Goal: Check status: Check status

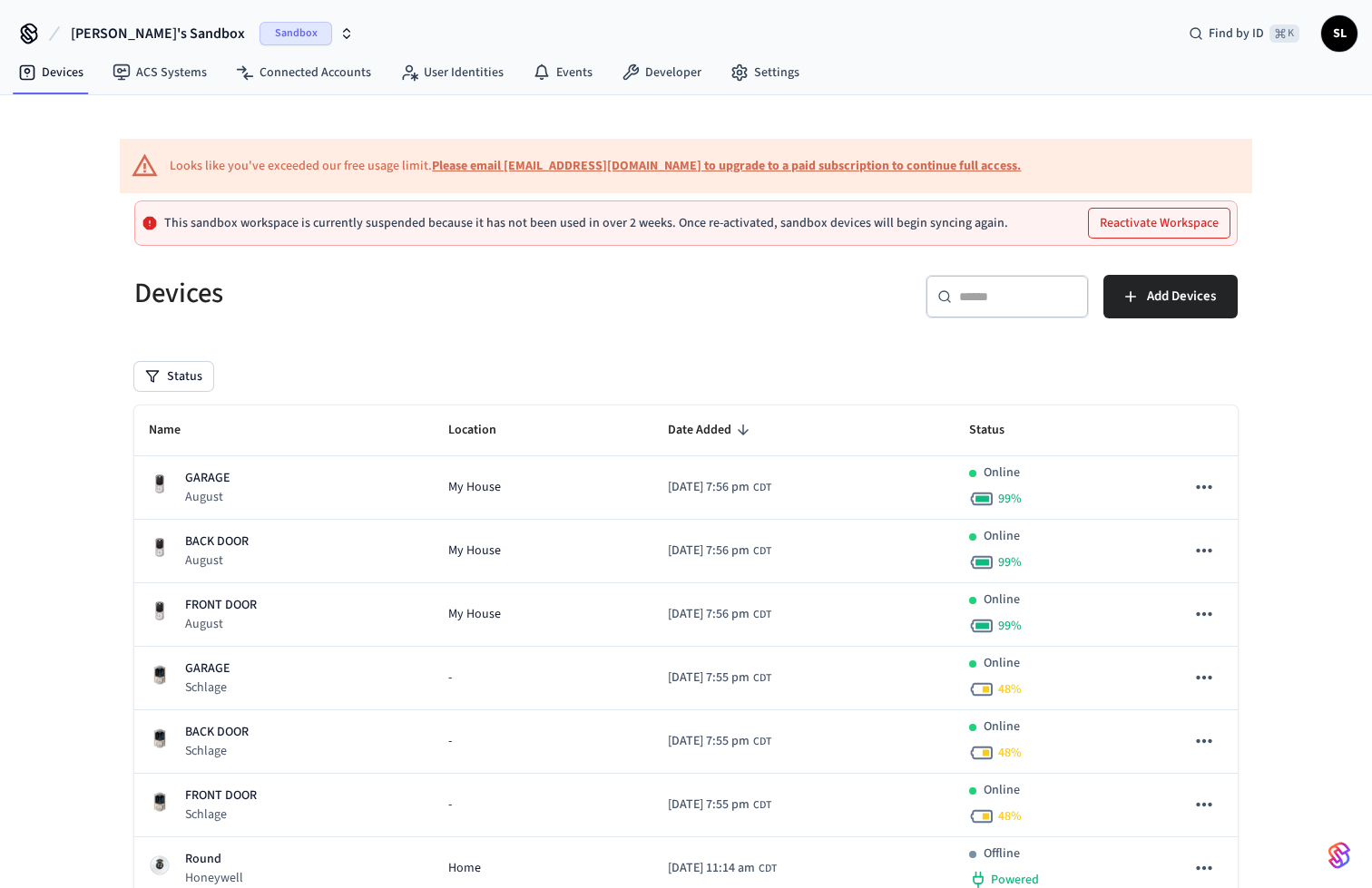
click at [267, 23] on span "Sandbox" at bounding box center [295, 34] width 73 height 24
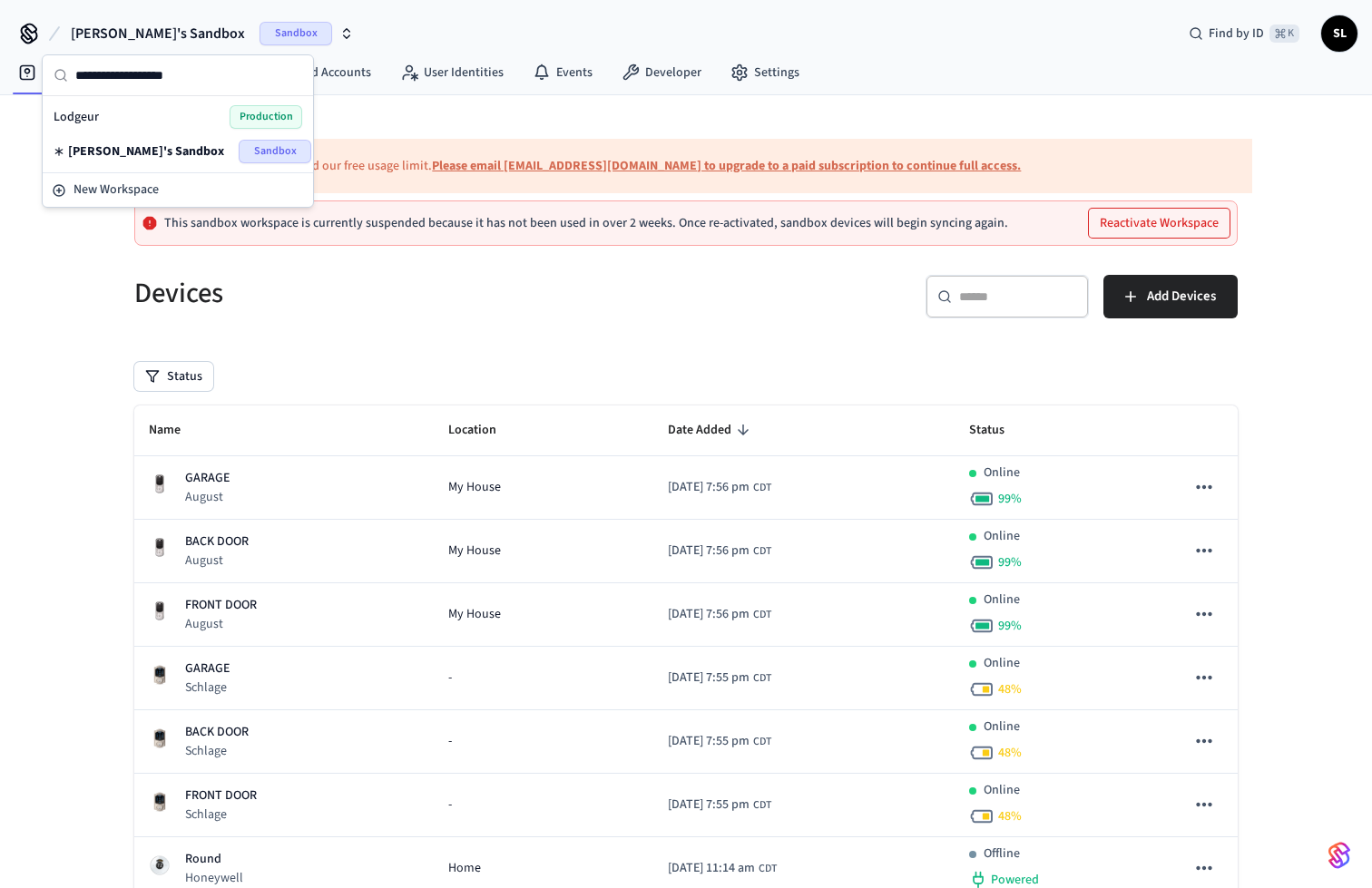
click at [98, 115] on div "Lodgeur Production" at bounding box center [178, 117] width 249 height 24
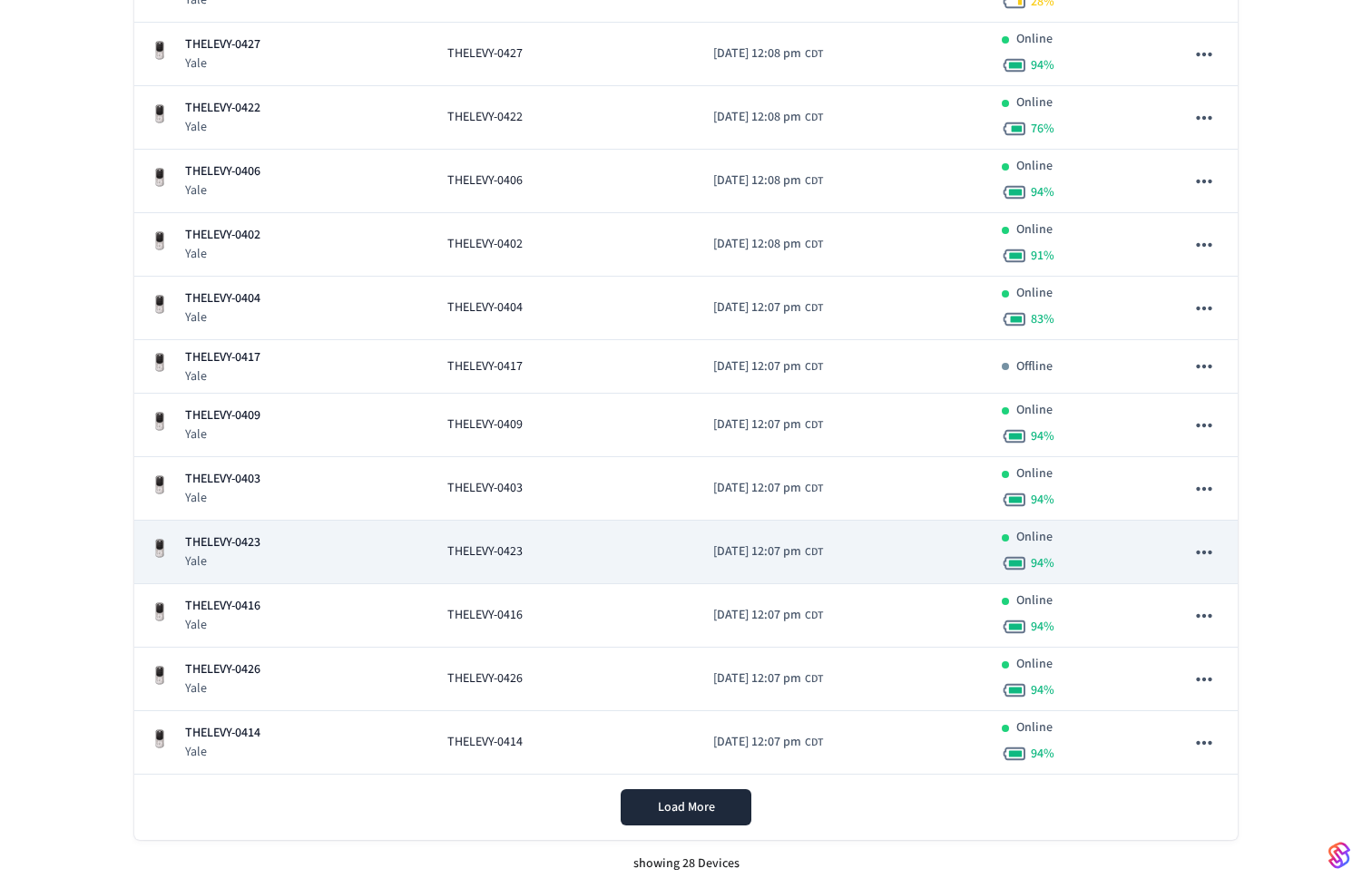
scroll to position [1380, 0]
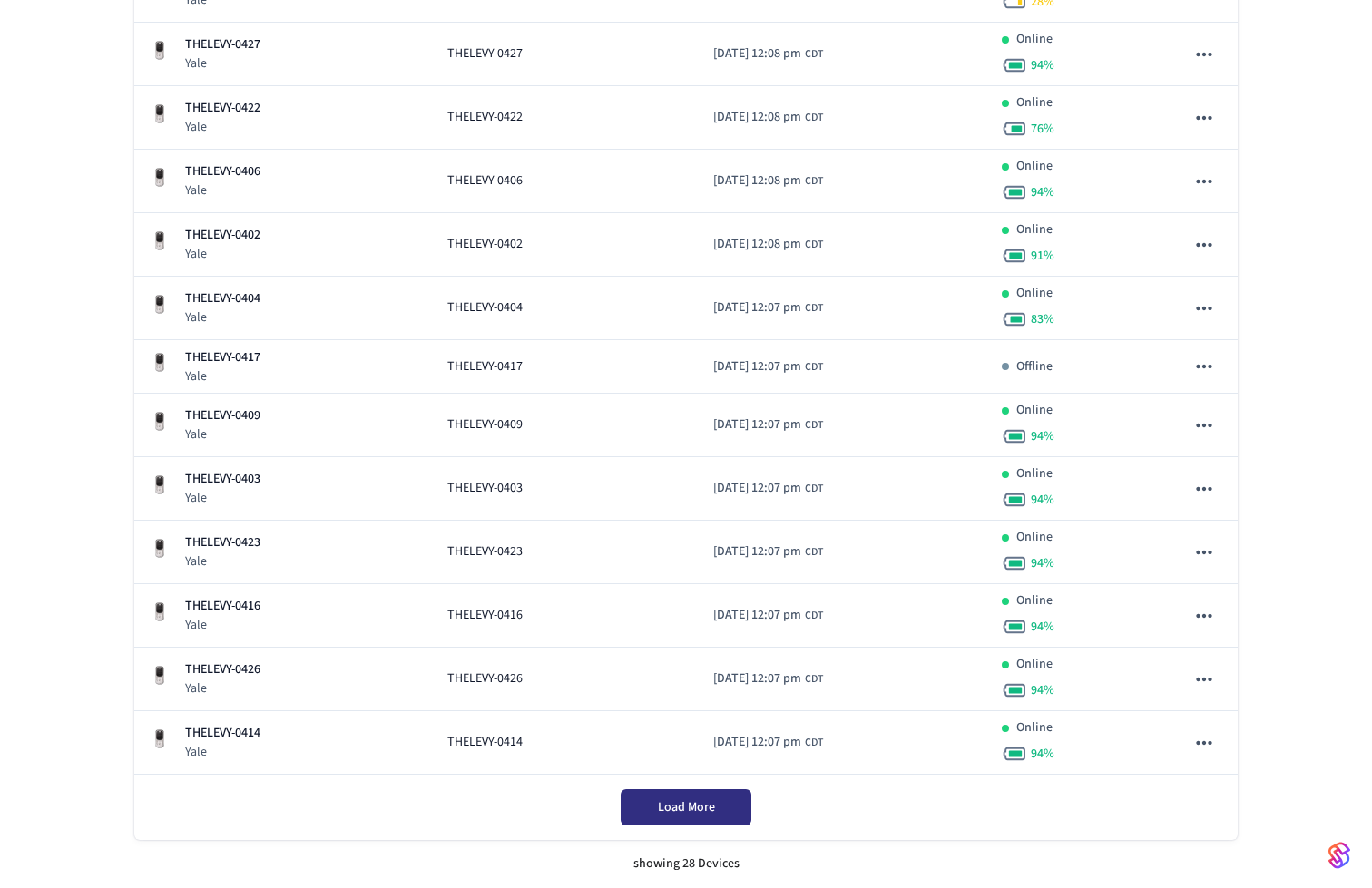
click at [668, 806] on span "Load More" at bounding box center [686, 807] width 57 height 18
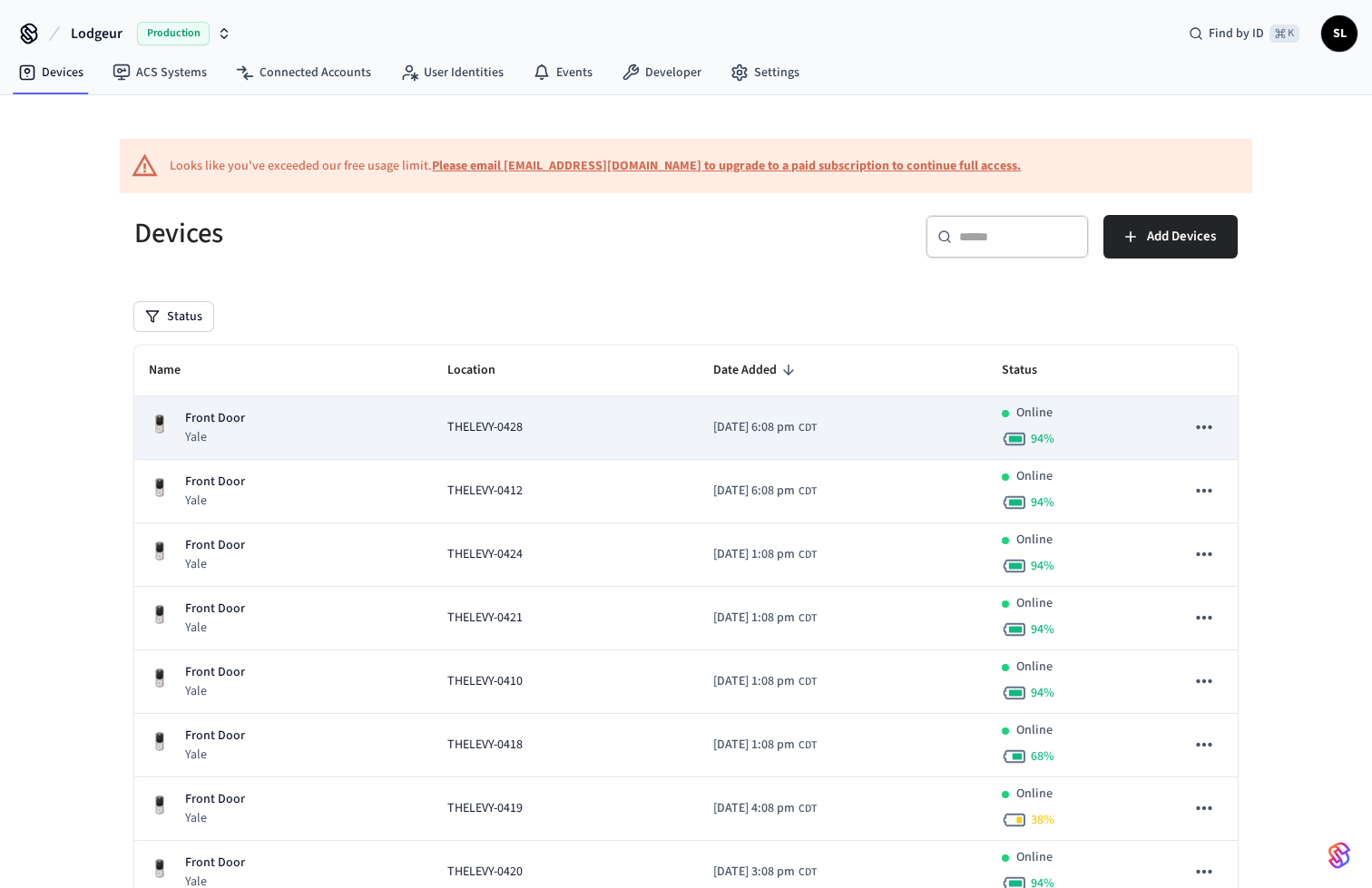
scroll to position [0, 0]
drag, startPoint x: 424, startPoint y: 424, endPoint x: 516, endPoint y: 425, distance: 92.0
click at [516, 425] on td "THELEVY-0428" at bounding box center [566, 428] width 265 height 64
copy span "THELEVY-0428"
